Goal: Information Seeking & Learning: Learn about a topic

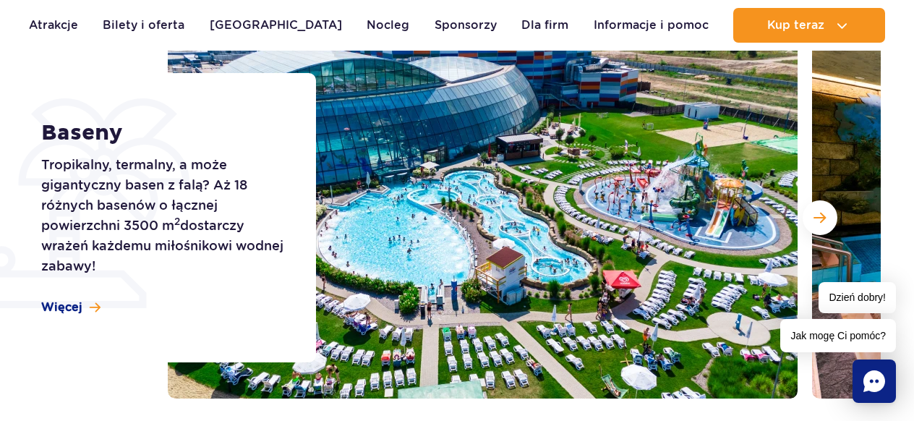
scroll to position [202, 0]
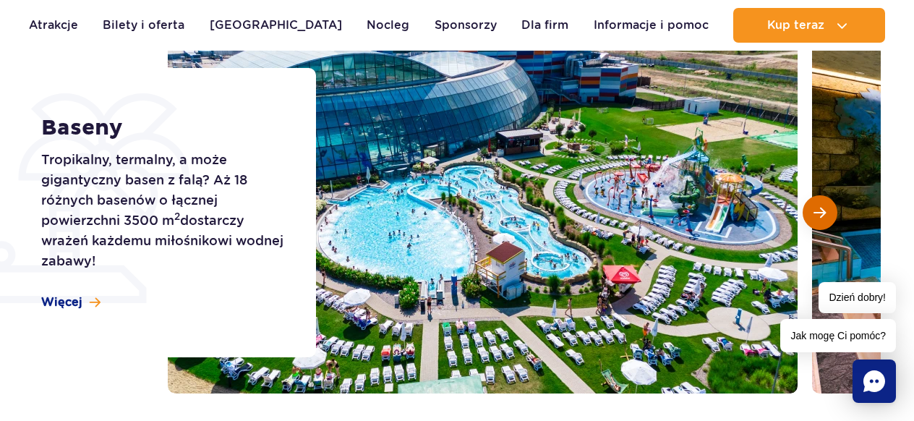
click at [813, 214] on span "Następny slajd" at bounding box center [819, 212] width 12 height 13
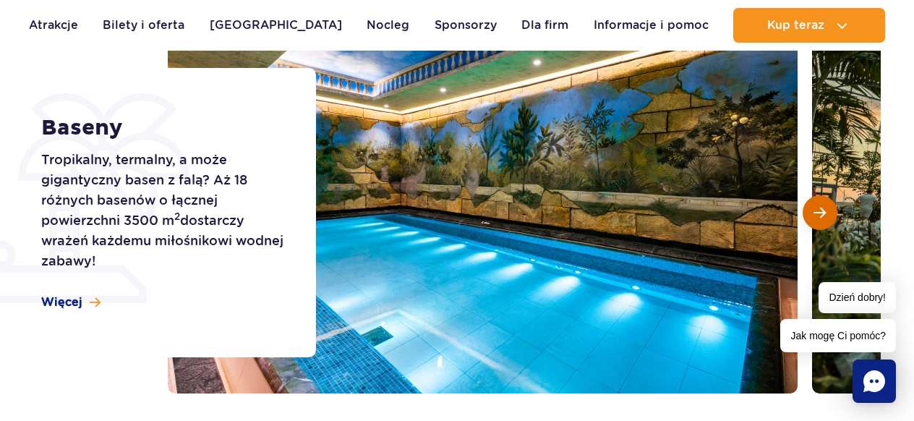
click at [821, 213] on span "Następny slajd" at bounding box center [819, 212] width 12 height 13
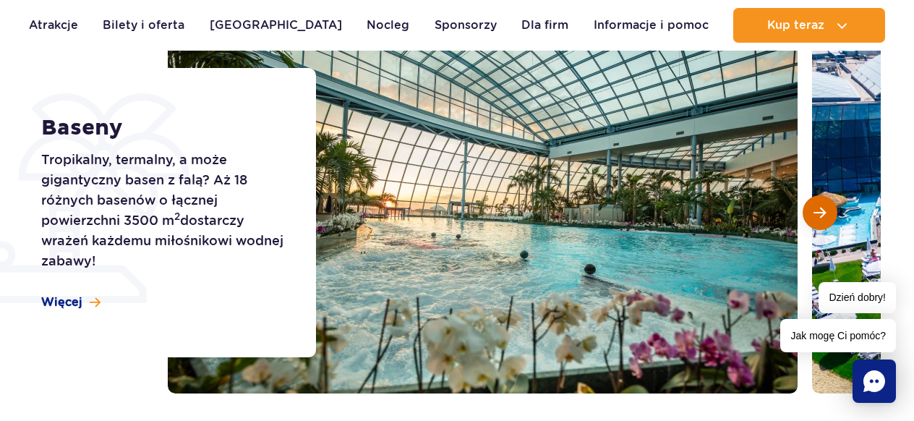
click at [821, 213] on span "Następny slajd" at bounding box center [819, 212] width 12 height 13
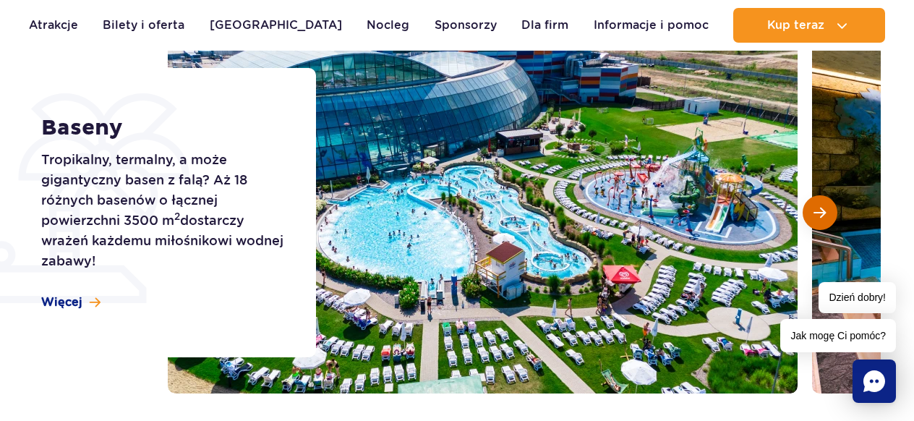
click at [821, 213] on span "Następny slajd" at bounding box center [819, 212] width 12 height 13
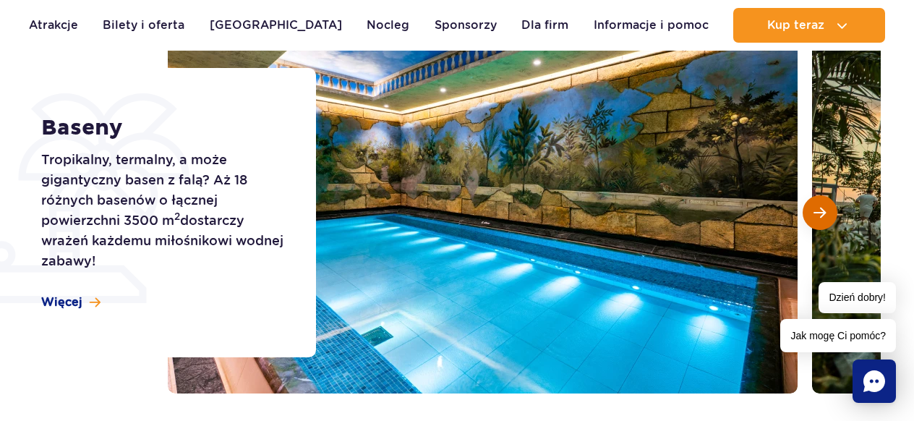
click at [821, 213] on span "Następny slajd" at bounding box center [819, 212] width 12 height 13
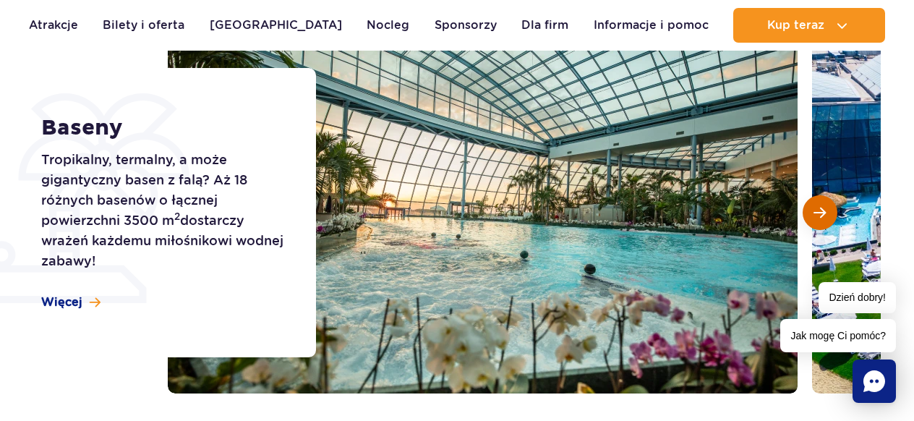
click at [821, 213] on span "Następny slajd" at bounding box center [819, 212] width 12 height 13
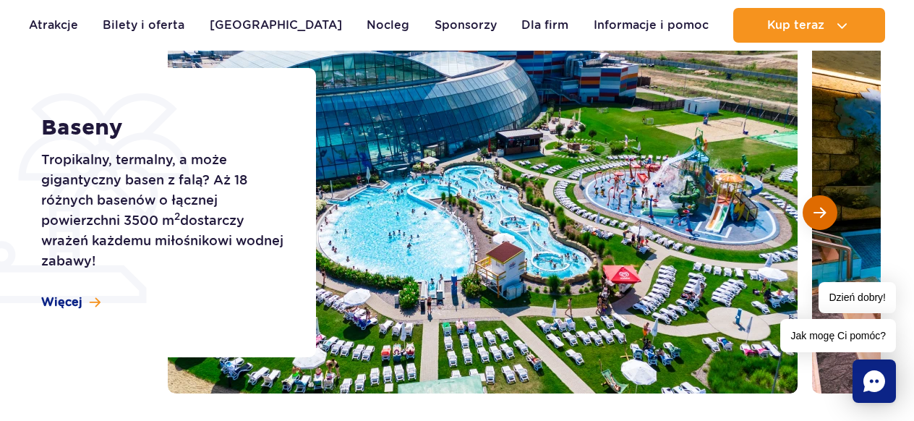
click at [821, 213] on span "Następny slajd" at bounding box center [819, 212] width 12 height 13
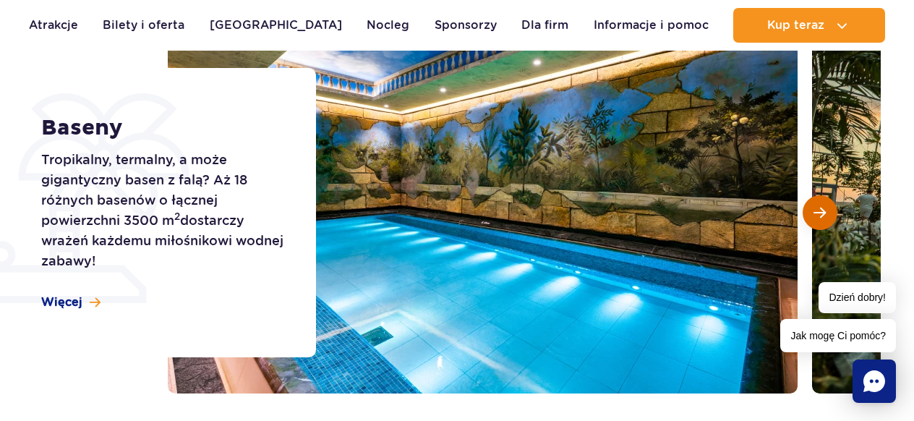
click at [821, 213] on span "Następny slajd" at bounding box center [819, 212] width 12 height 13
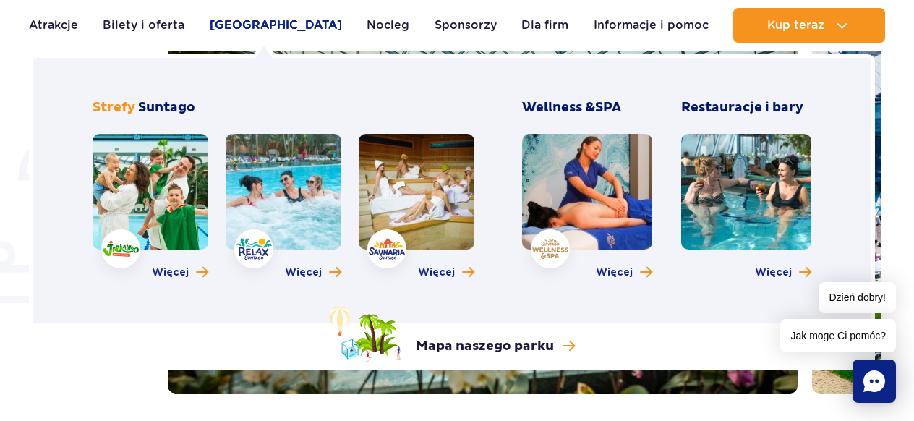
click at [256, 24] on link "[GEOGRAPHIC_DATA]" at bounding box center [276, 25] width 132 height 35
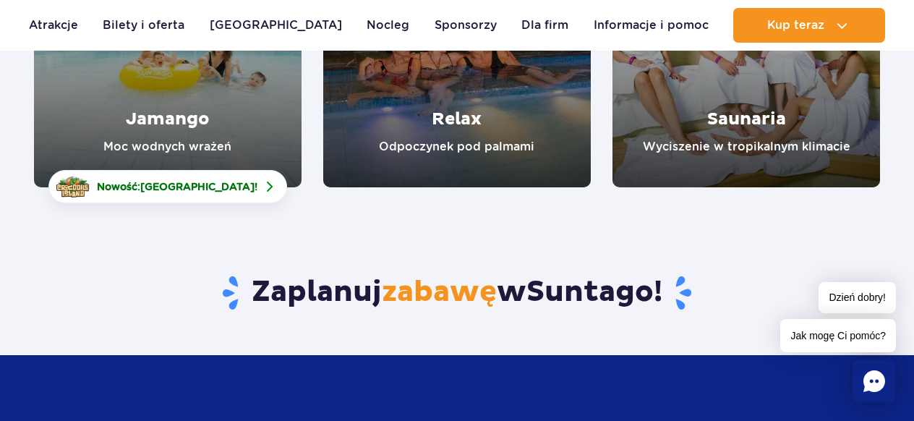
scroll to position [430, 0]
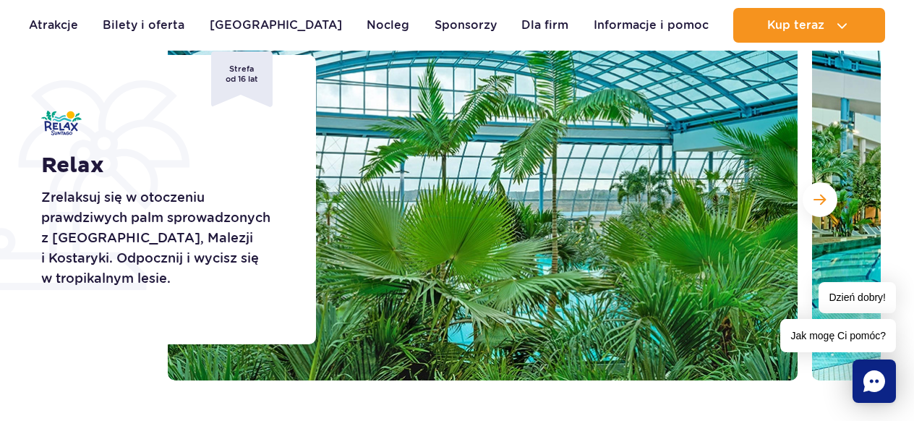
scroll to position [202, 0]
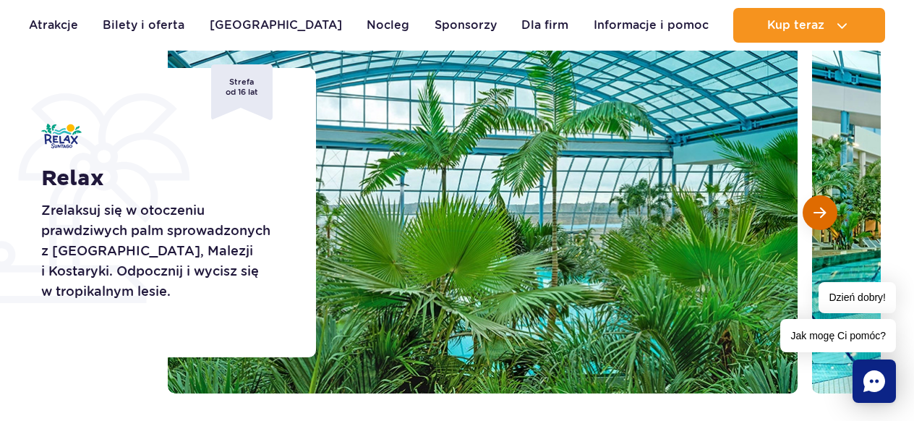
click at [820, 213] on span "Następny slajd" at bounding box center [819, 212] width 12 height 13
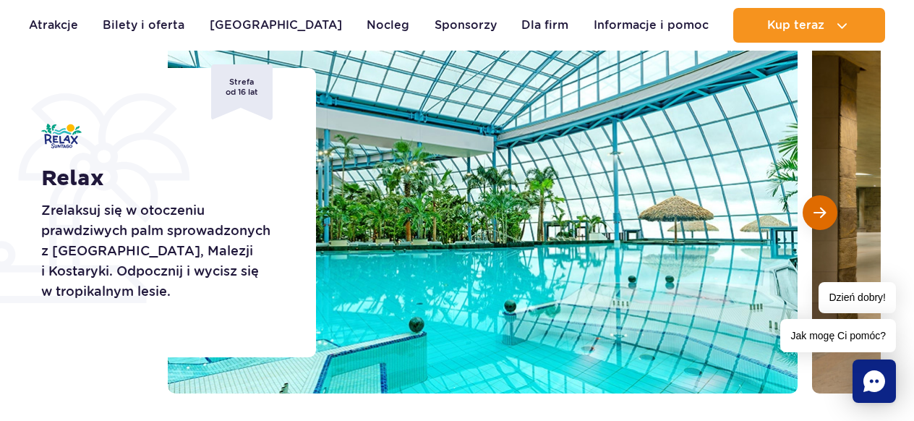
click at [820, 213] on span "Następny slajd" at bounding box center [819, 212] width 12 height 13
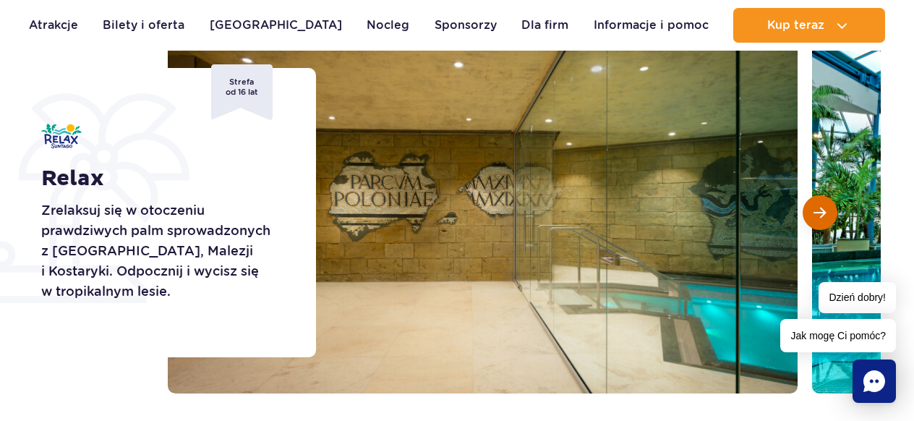
click at [820, 213] on span "Następny slajd" at bounding box center [819, 212] width 12 height 13
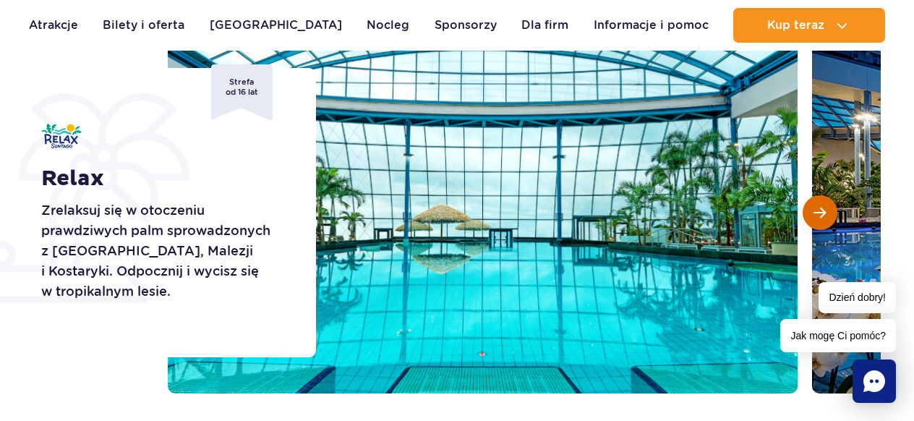
click at [820, 213] on span "Następny slajd" at bounding box center [819, 212] width 12 height 13
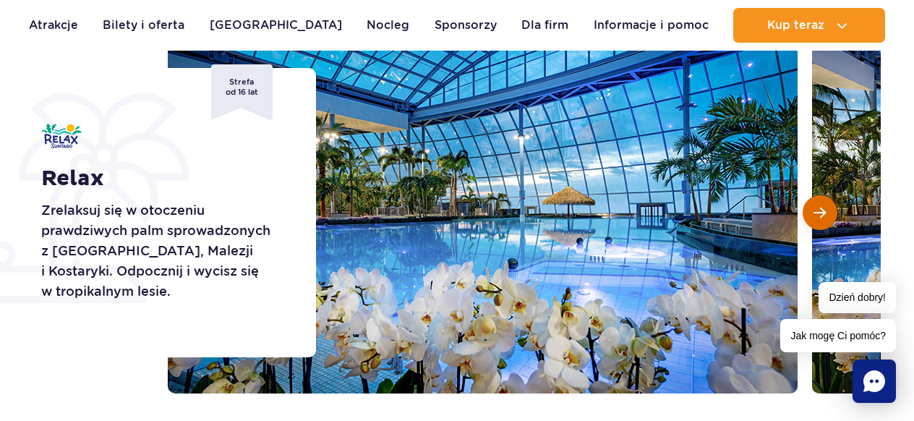
click at [820, 213] on span "Następny slajd" at bounding box center [819, 212] width 12 height 13
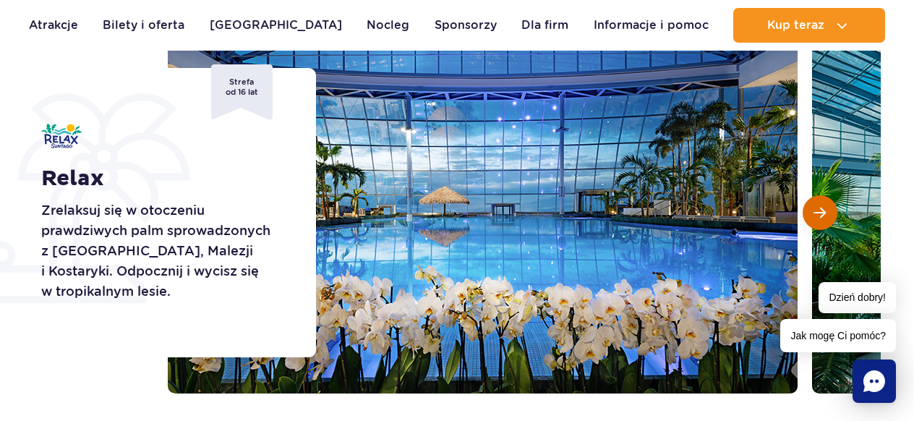
click at [820, 213] on span "Następny slajd" at bounding box center [819, 212] width 12 height 13
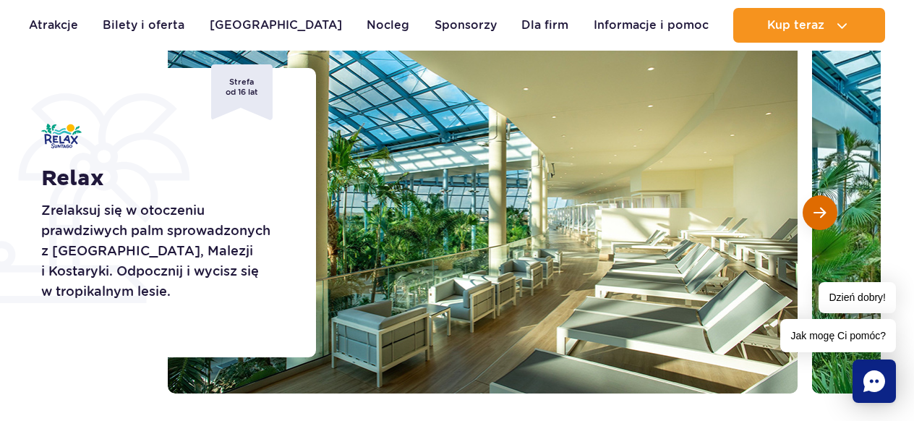
click at [820, 213] on span "Następny slajd" at bounding box center [819, 212] width 12 height 13
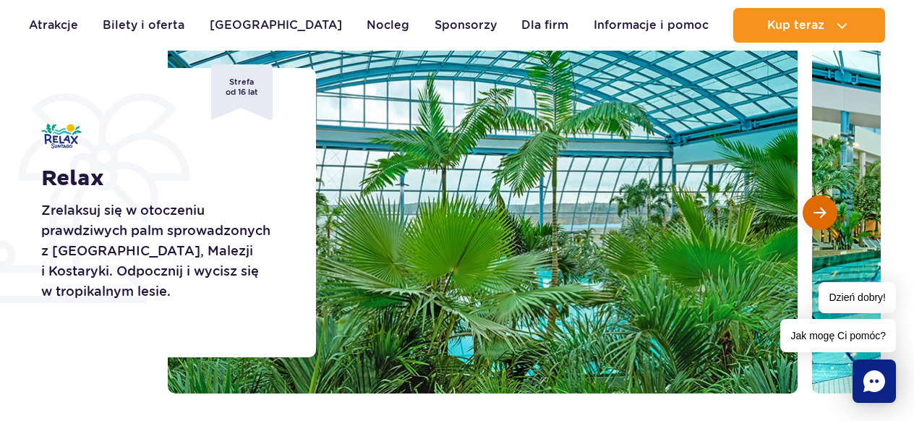
click at [820, 213] on span "Następny slajd" at bounding box center [819, 212] width 12 height 13
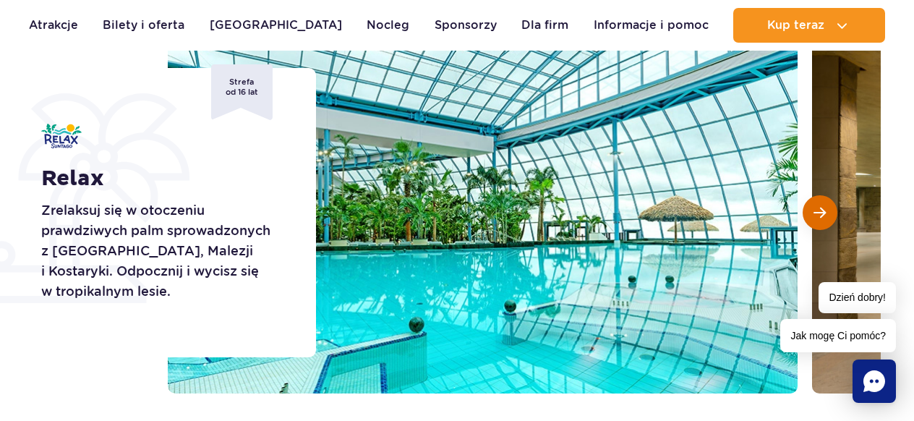
click at [820, 213] on span "Następny slajd" at bounding box center [819, 212] width 12 height 13
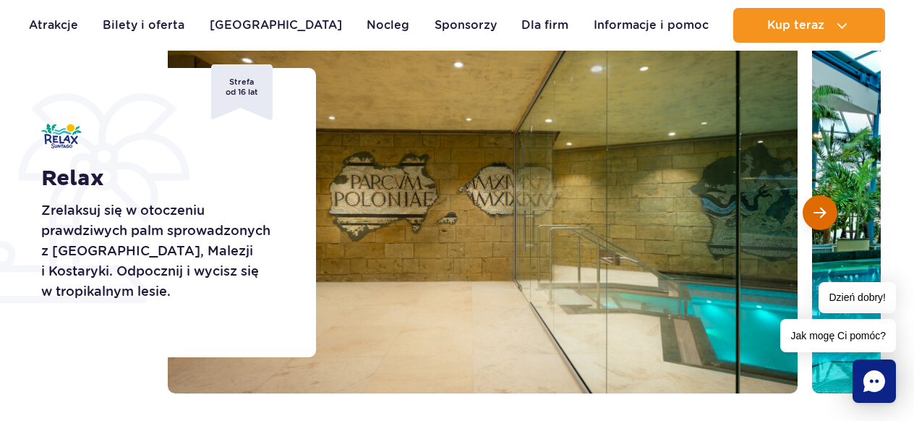
click at [820, 213] on span "Następny slajd" at bounding box center [819, 212] width 12 height 13
